Goal: Task Accomplishment & Management: Use online tool/utility

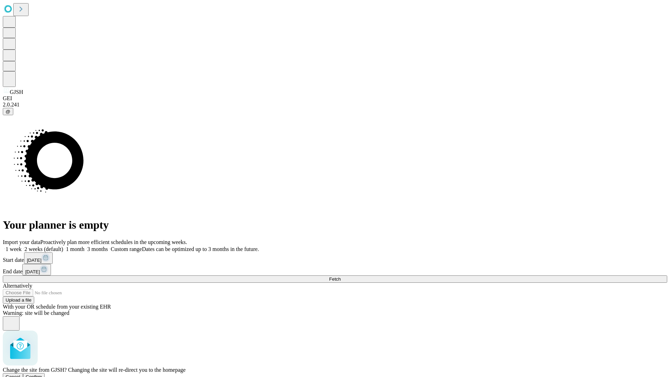
click at [42, 374] on span "Confirm" at bounding box center [34, 376] width 16 height 5
click at [63, 246] on label "2 weeks (default)" at bounding box center [43, 249] width 42 height 6
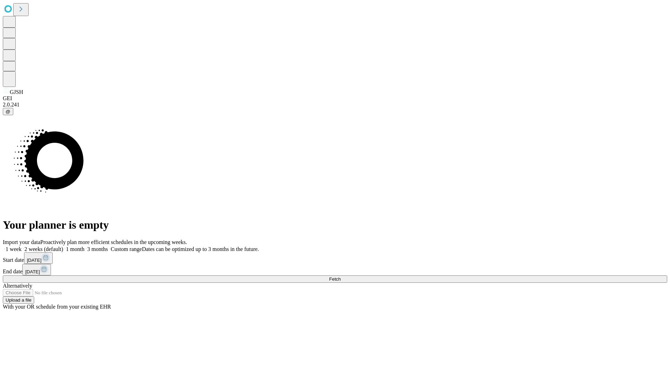
click at [341, 277] on span "Fetch" at bounding box center [335, 279] width 12 height 5
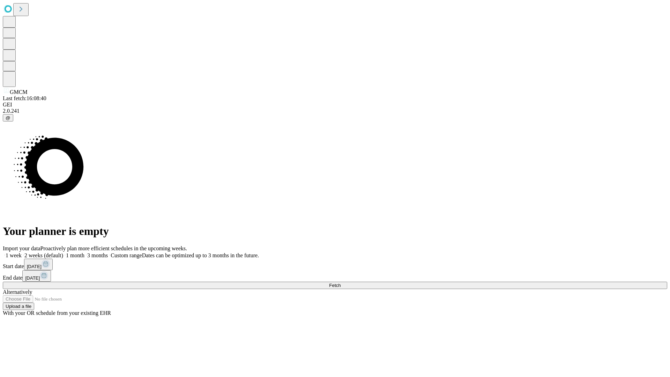
click at [63, 252] on label "2 weeks (default)" at bounding box center [43, 255] width 42 height 6
click at [341, 283] on span "Fetch" at bounding box center [335, 285] width 12 height 5
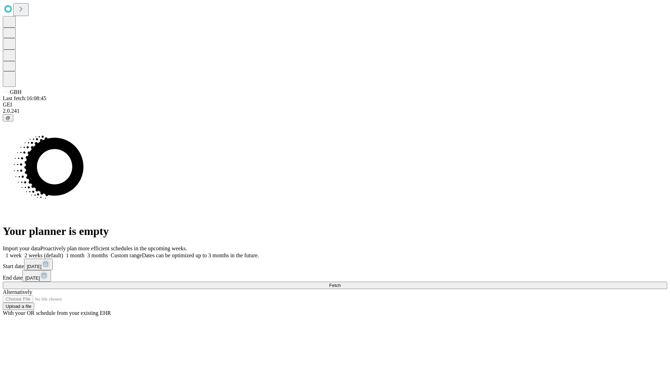
click at [63, 252] on label "2 weeks (default)" at bounding box center [43, 255] width 42 height 6
click at [341, 283] on span "Fetch" at bounding box center [335, 285] width 12 height 5
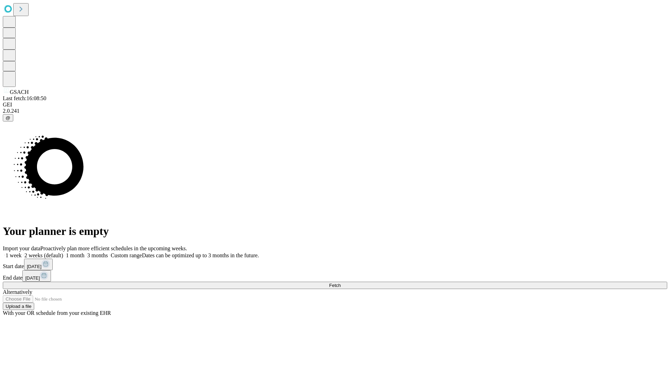
click at [63, 252] on label "2 weeks (default)" at bounding box center [43, 255] width 42 height 6
click at [341, 283] on span "Fetch" at bounding box center [335, 285] width 12 height 5
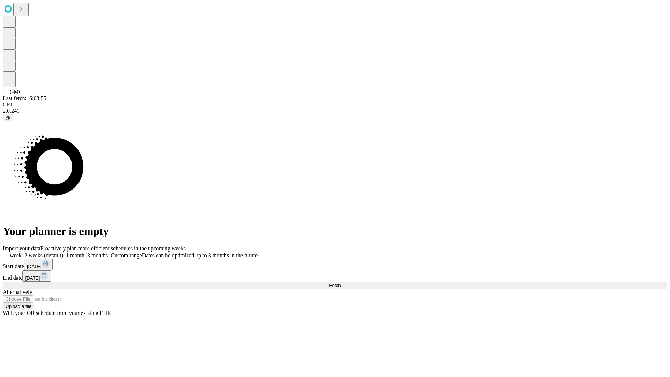
click at [63, 252] on label "2 weeks (default)" at bounding box center [43, 255] width 42 height 6
click at [341, 283] on span "Fetch" at bounding box center [335, 285] width 12 height 5
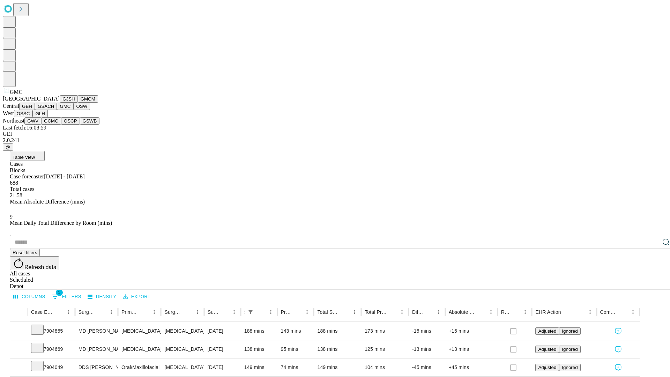
click at [74, 110] on button "OSW" at bounding box center [82, 106] width 17 height 7
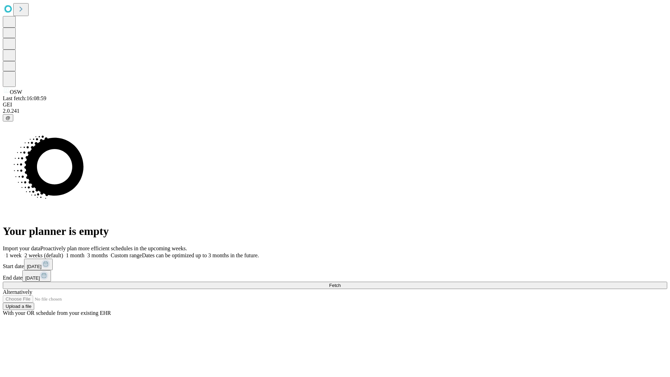
click at [63, 252] on label "2 weeks (default)" at bounding box center [43, 255] width 42 height 6
click at [341, 283] on span "Fetch" at bounding box center [335, 285] width 12 height 5
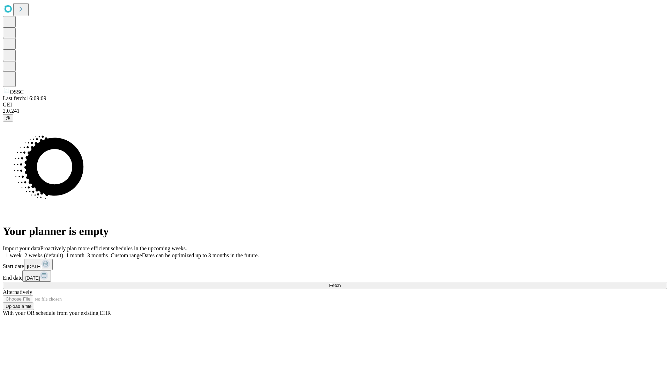
click at [63, 252] on label "2 weeks (default)" at bounding box center [43, 255] width 42 height 6
click at [341, 283] on span "Fetch" at bounding box center [335, 285] width 12 height 5
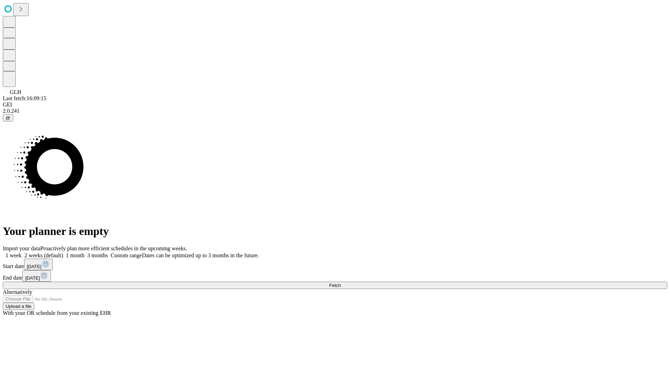
click at [341, 283] on span "Fetch" at bounding box center [335, 285] width 12 height 5
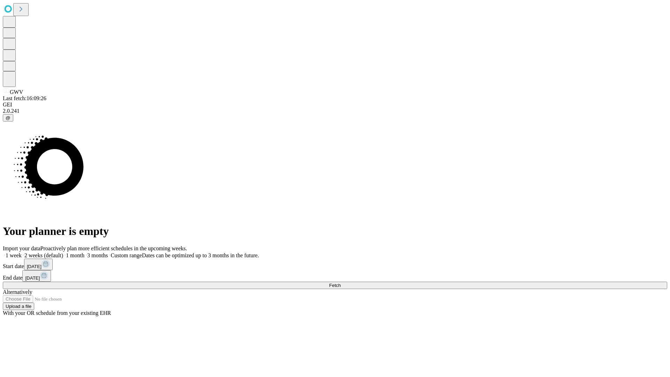
click at [341, 283] on span "Fetch" at bounding box center [335, 285] width 12 height 5
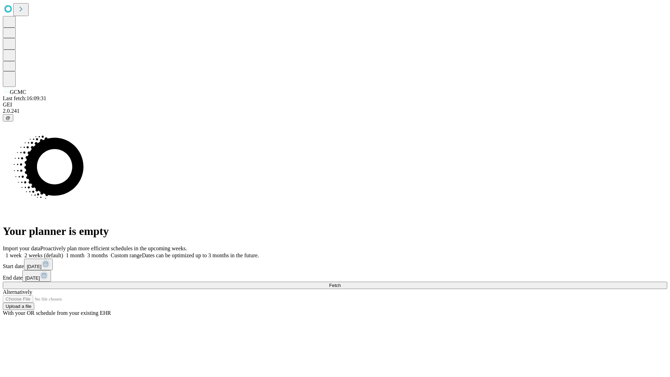
click at [63, 252] on label "2 weeks (default)" at bounding box center [43, 255] width 42 height 6
click at [341, 283] on span "Fetch" at bounding box center [335, 285] width 12 height 5
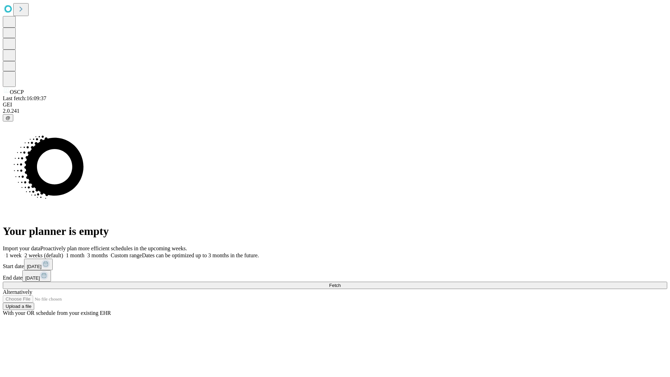
click at [63, 252] on label "2 weeks (default)" at bounding box center [43, 255] width 42 height 6
click at [341, 283] on span "Fetch" at bounding box center [335, 285] width 12 height 5
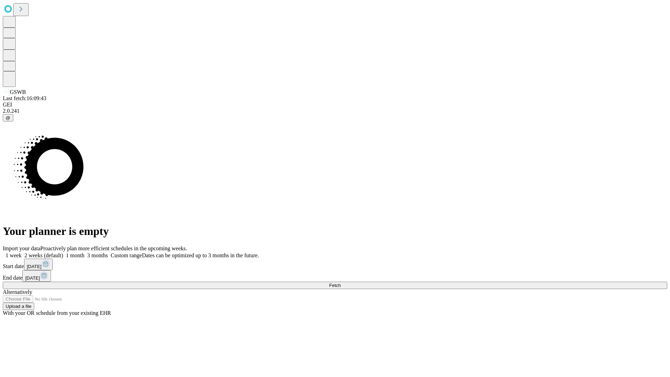
click at [63, 252] on label "2 weeks (default)" at bounding box center [43, 255] width 42 height 6
click at [341, 283] on span "Fetch" at bounding box center [335, 285] width 12 height 5
